Goal: Transaction & Acquisition: Purchase product/service

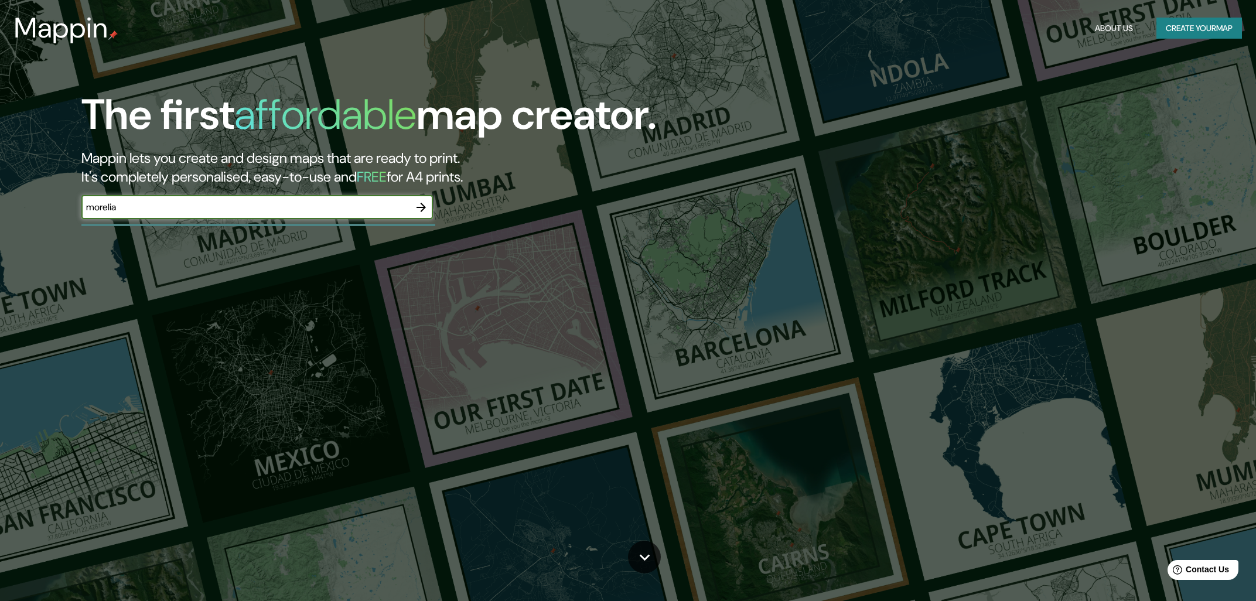
type input "morelia"
click at [427, 206] on icon "button" at bounding box center [421, 207] width 14 height 14
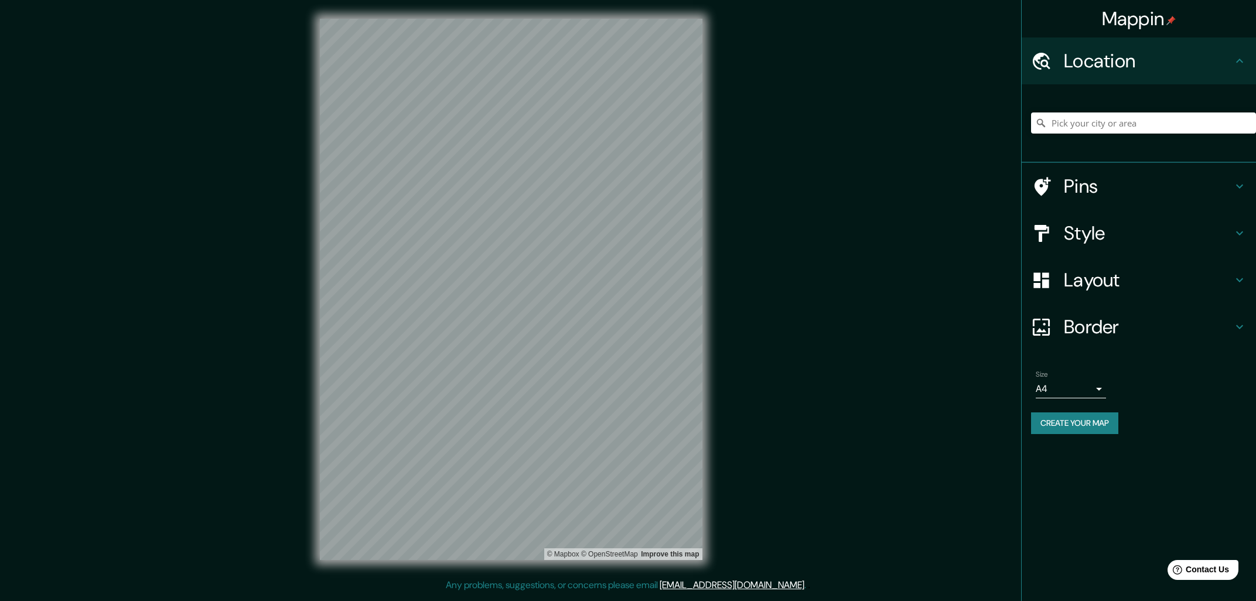
click at [1177, 274] on h4 "Layout" at bounding box center [1148, 279] width 169 height 23
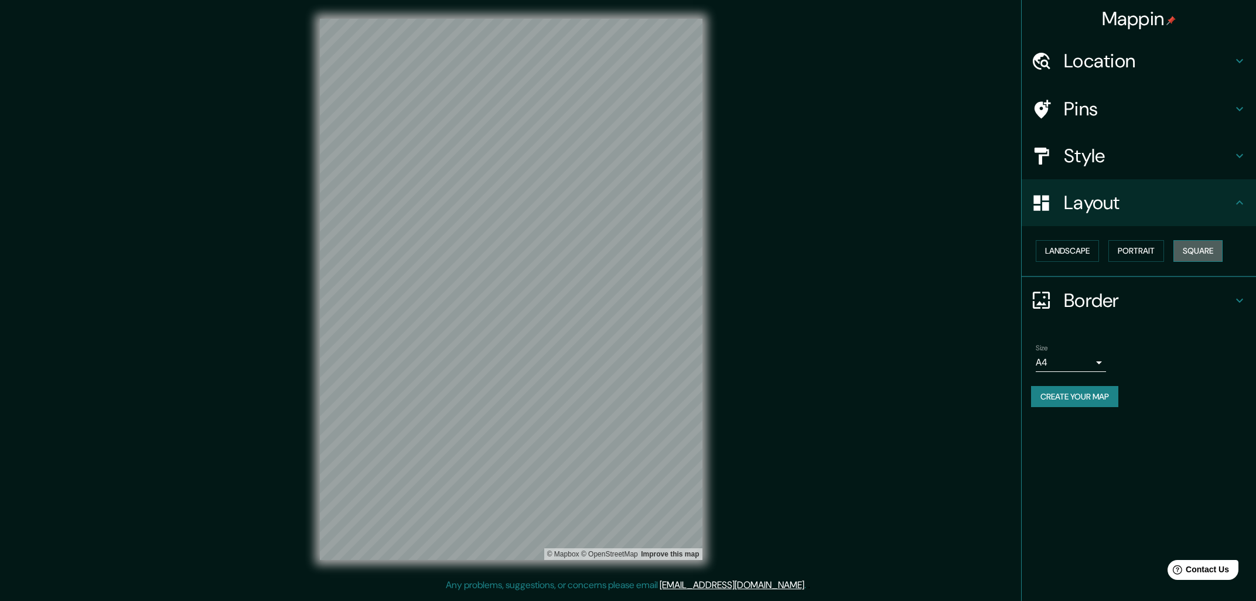
click at [1206, 246] on button "Square" at bounding box center [1197, 251] width 49 height 22
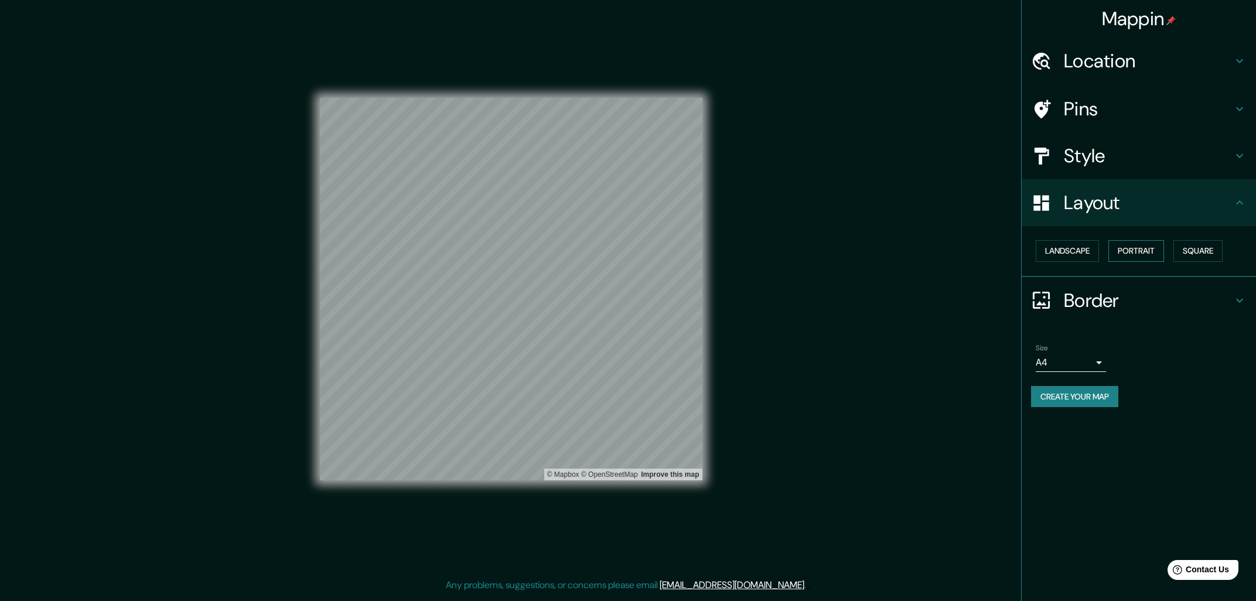
click at [1164, 246] on button "Portrait" at bounding box center [1136, 251] width 56 height 22
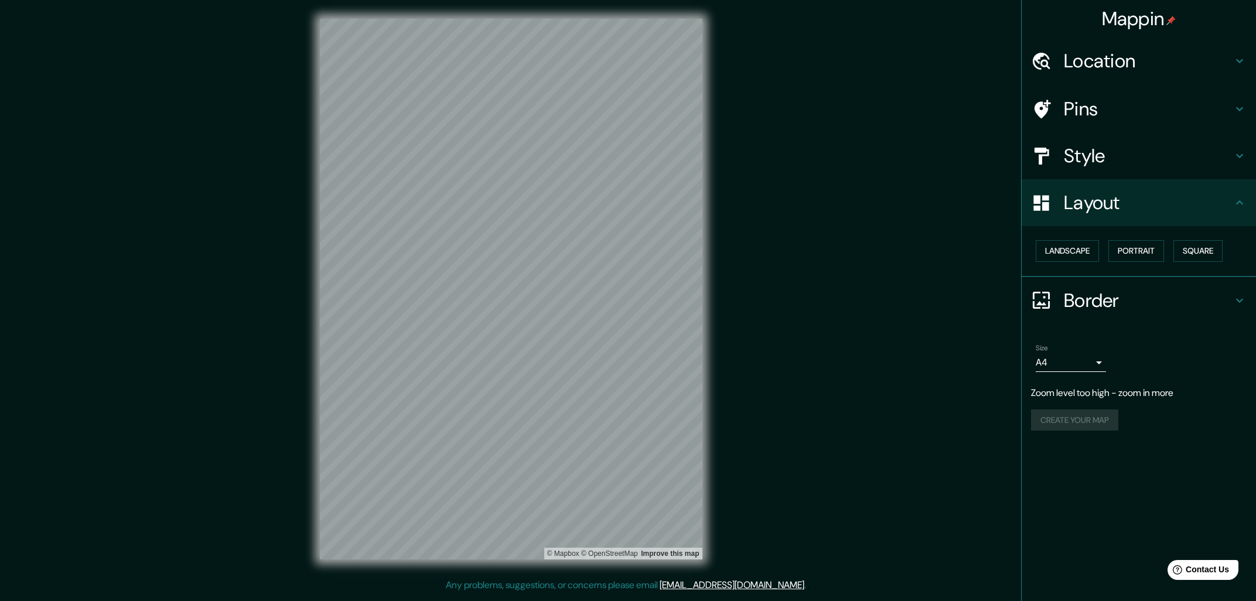
click at [307, 326] on div "© Mapbox © OpenStreetMap Improve this map" at bounding box center [511, 289] width 420 height 578
click at [1084, 353] on body "Mappin Location Pins Style Layout Landscape Portrait Square Border Choose a bor…" at bounding box center [628, 300] width 1256 height 601
click at [1077, 399] on li "A3" at bounding box center [1071, 406] width 70 height 21
click at [1081, 358] on body "Mappin Location Pins Style Layout Landscape Portrait Square Border Choose a bor…" at bounding box center [628, 300] width 1256 height 601
click at [1076, 383] on li "A4" at bounding box center [1071, 385] width 70 height 21
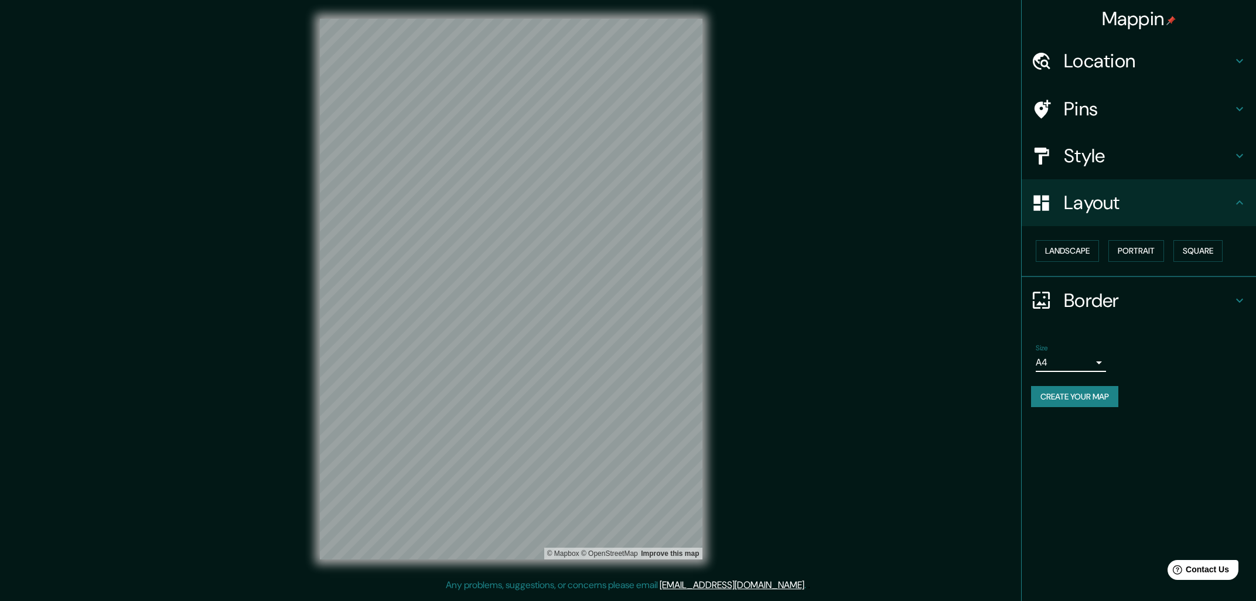
click at [1079, 358] on body "Mappin Location Pins Style Layout Landscape Portrait Square Border Choose a bor…" at bounding box center [628, 300] width 1256 height 601
click at [1063, 399] on li "A3" at bounding box center [1071, 406] width 70 height 21
type input "a4"
click at [1150, 250] on button "Portrait" at bounding box center [1136, 251] width 56 height 22
click at [1186, 250] on button "Square" at bounding box center [1197, 251] width 49 height 22
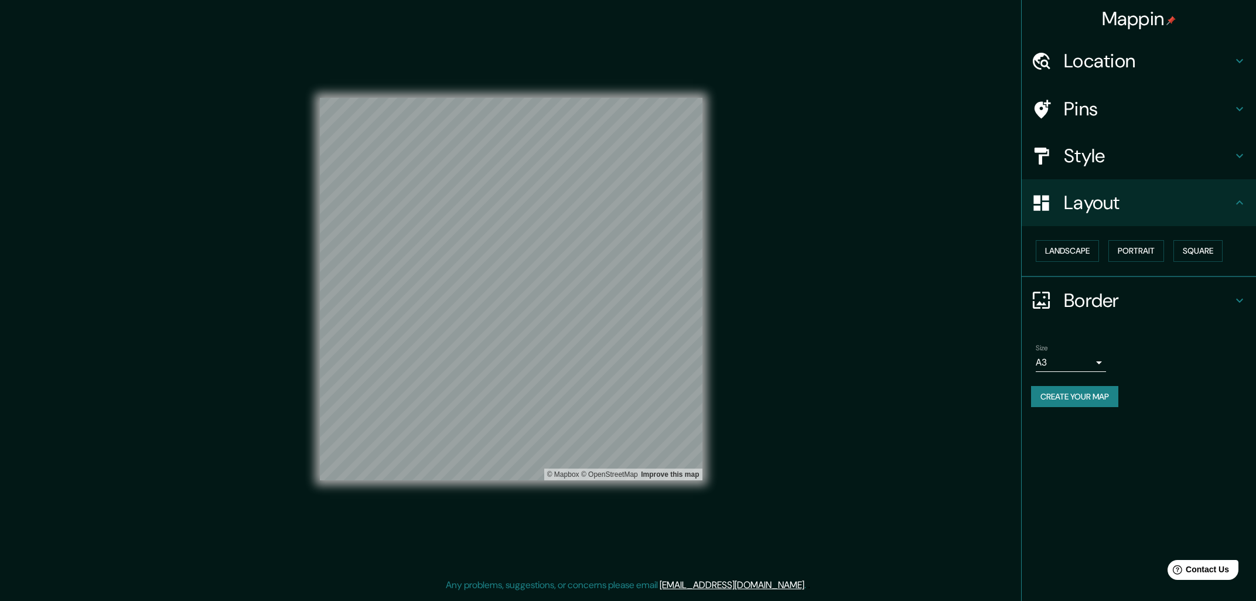
click at [1103, 107] on h4 "Pins" at bounding box center [1148, 108] width 169 height 23
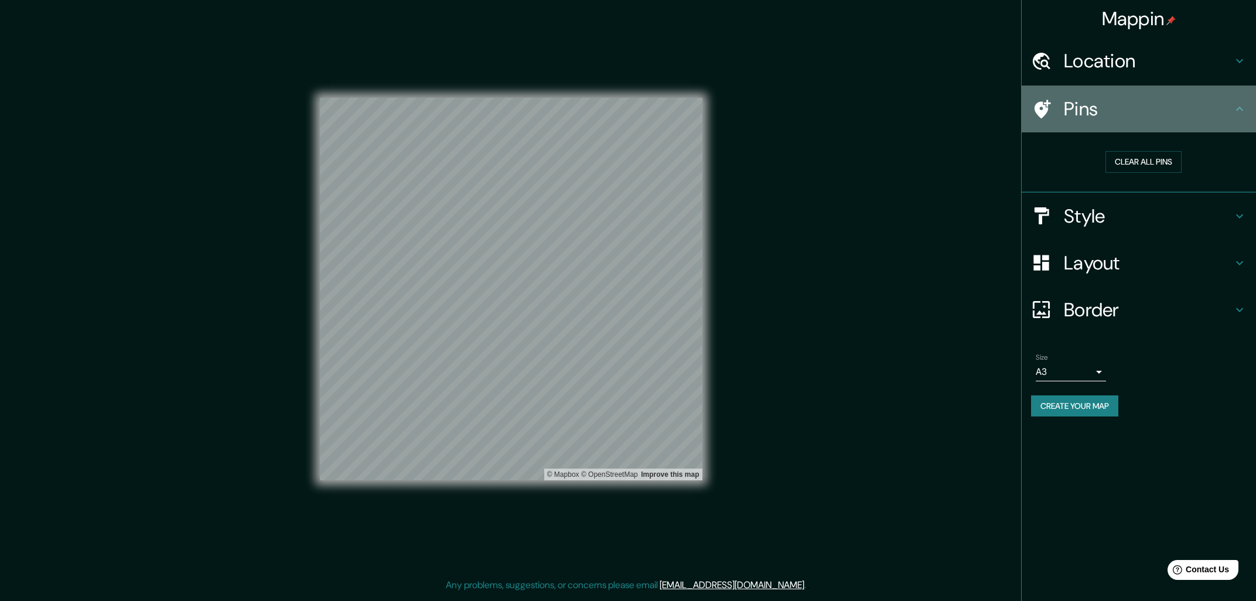
click at [1103, 107] on h4 "Pins" at bounding box center [1148, 108] width 169 height 23
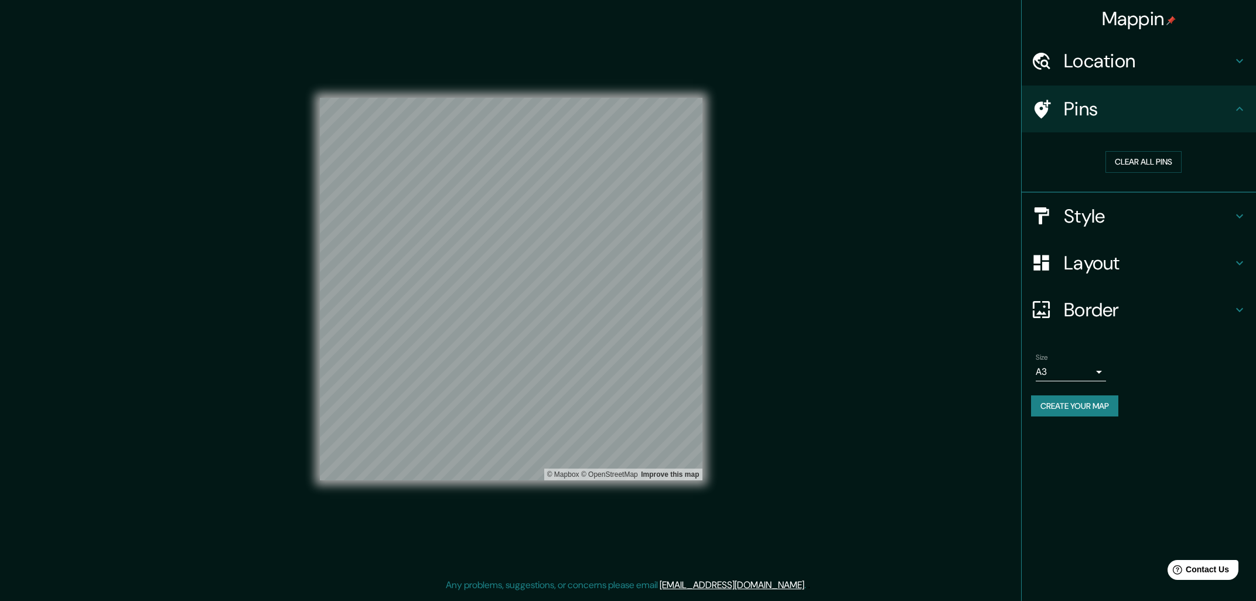
click at [1105, 206] on h4 "Style" at bounding box center [1148, 215] width 169 height 23
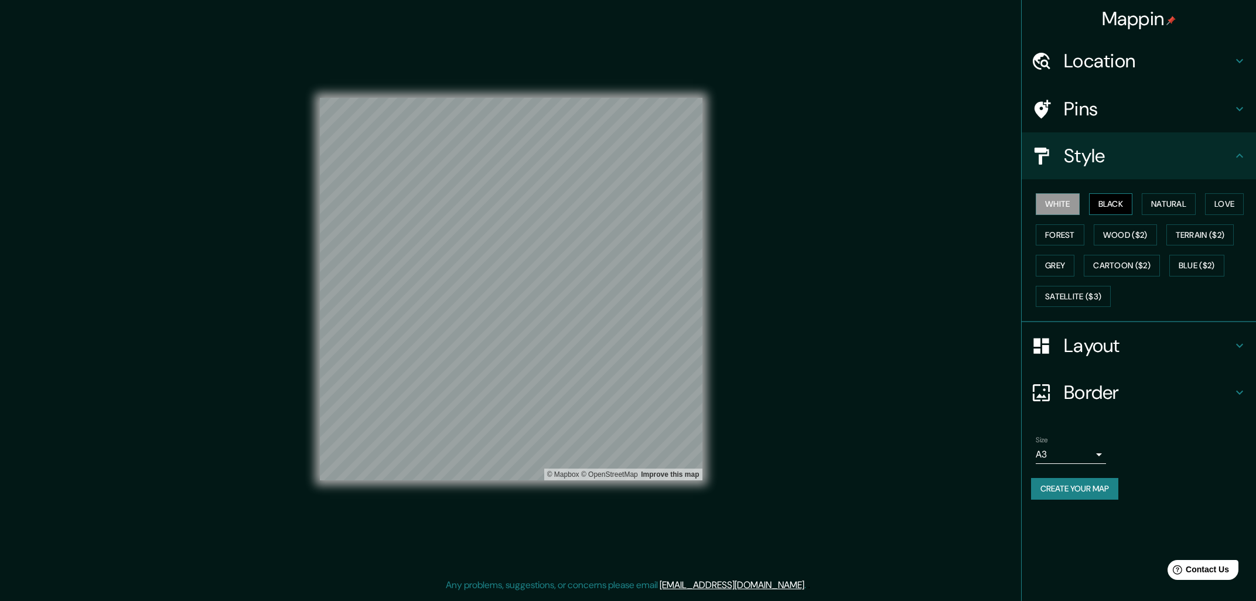
click at [1108, 206] on button "Black" at bounding box center [1111, 204] width 44 height 22
click at [1194, 197] on button "Natural" at bounding box center [1169, 204] width 54 height 22
click at [1217, 203] on button "Love" at bounding box center [1224, 204] width 39 height 22
click at [1195, 200] on button "Natural" at bounding box center [1169, 204] width 54 height 22
click at [1061, 201] on button "White" at bounding box center [1058, 204] width 44 height 22
